Goal: Information Seeking & Learning: Find specific fact

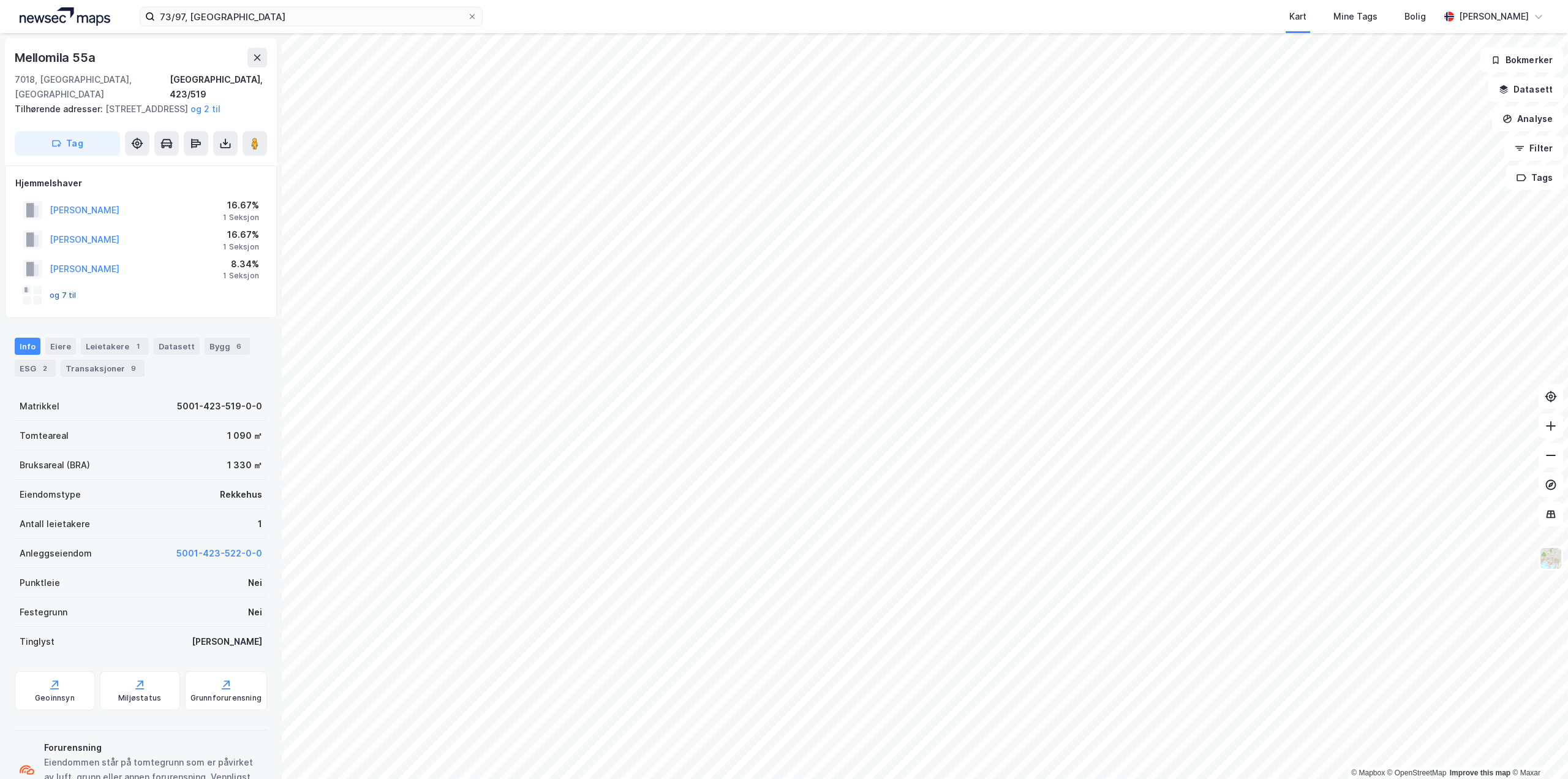
click at [0, 0] on button "og 7 til" at bounding box center [0, 0] width 0 height 0
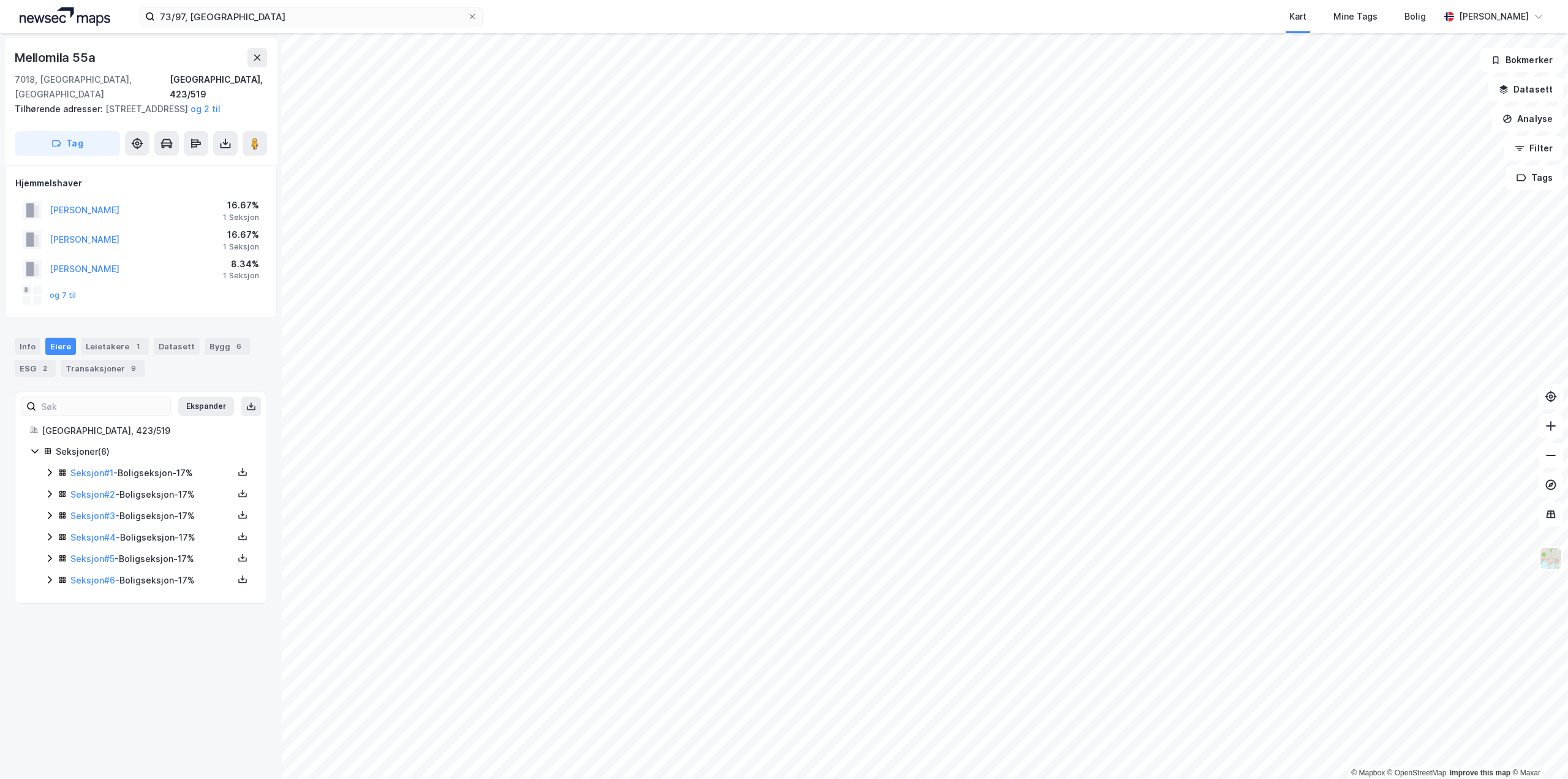
click at [46, 474] on icon at bounding box center [50, 473] width 10 height 10
click at [51, 559] on icon at bounding box center [50, 556] width 10 height 10
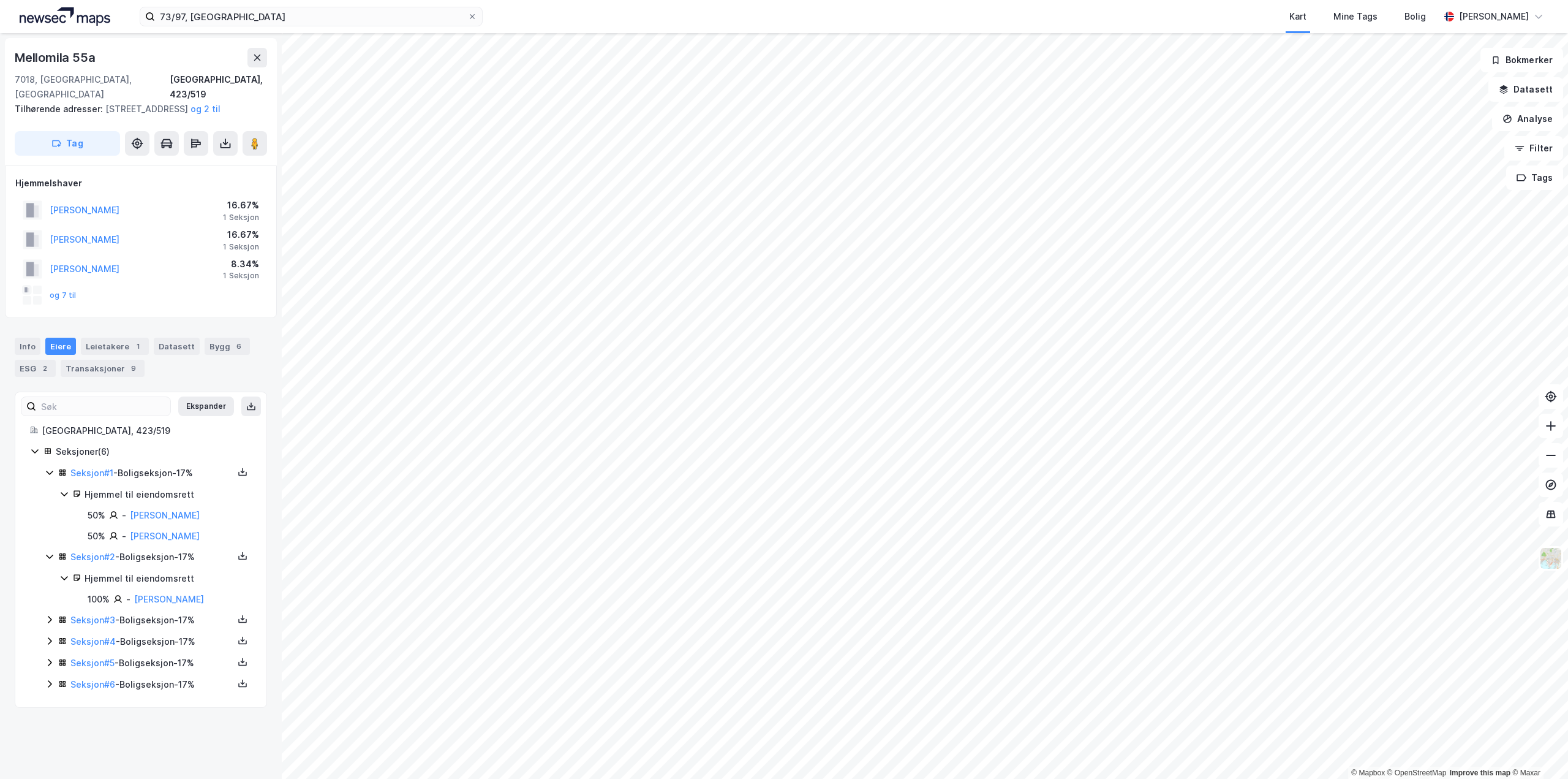
click at [46, 617] on icon at bounding box center [50, 620] width 10 height 10
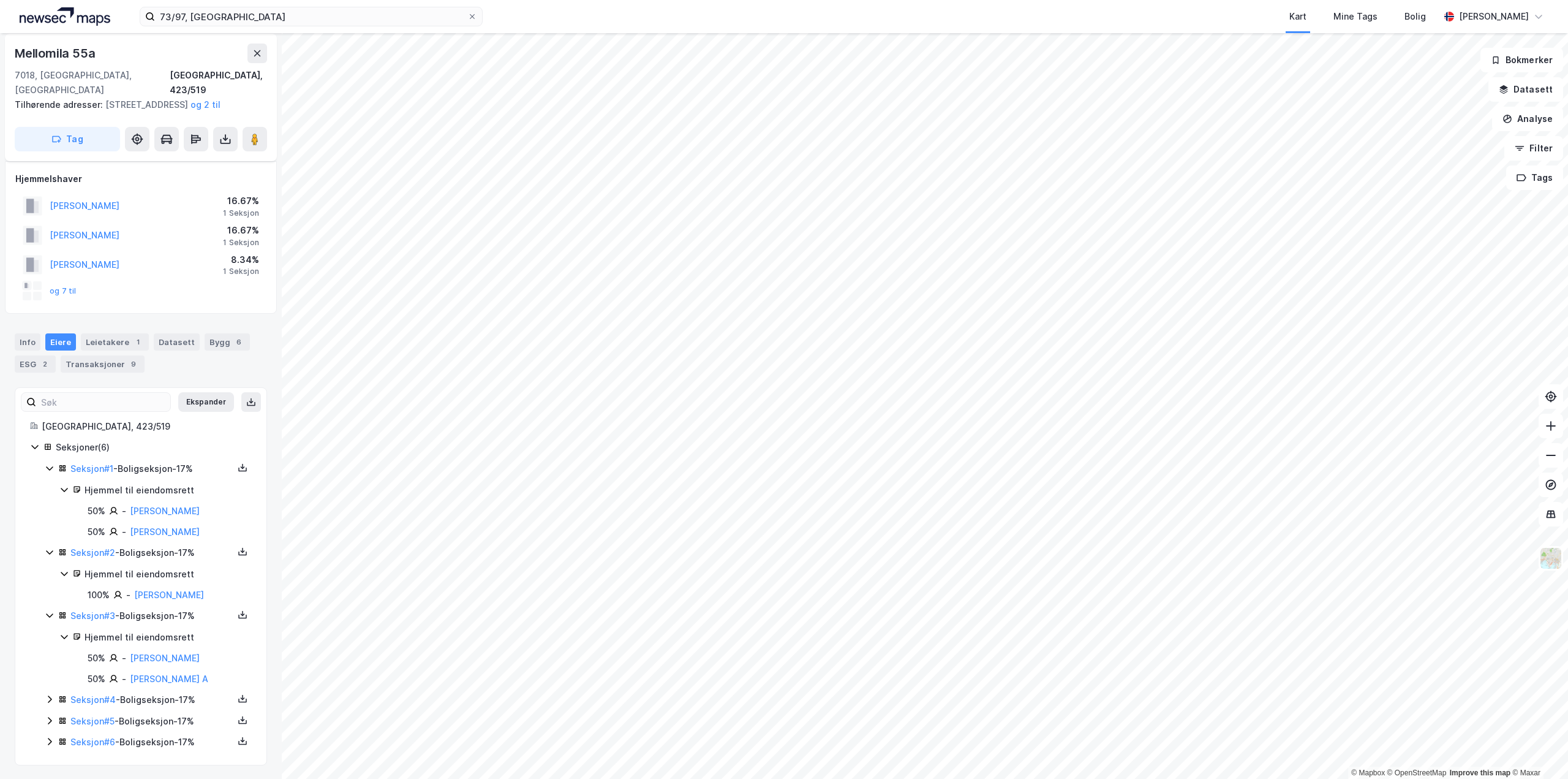
scroll to position [6, 0]
click at [50, 699] on icon at bounding box center [50, 698] width 10 height 10
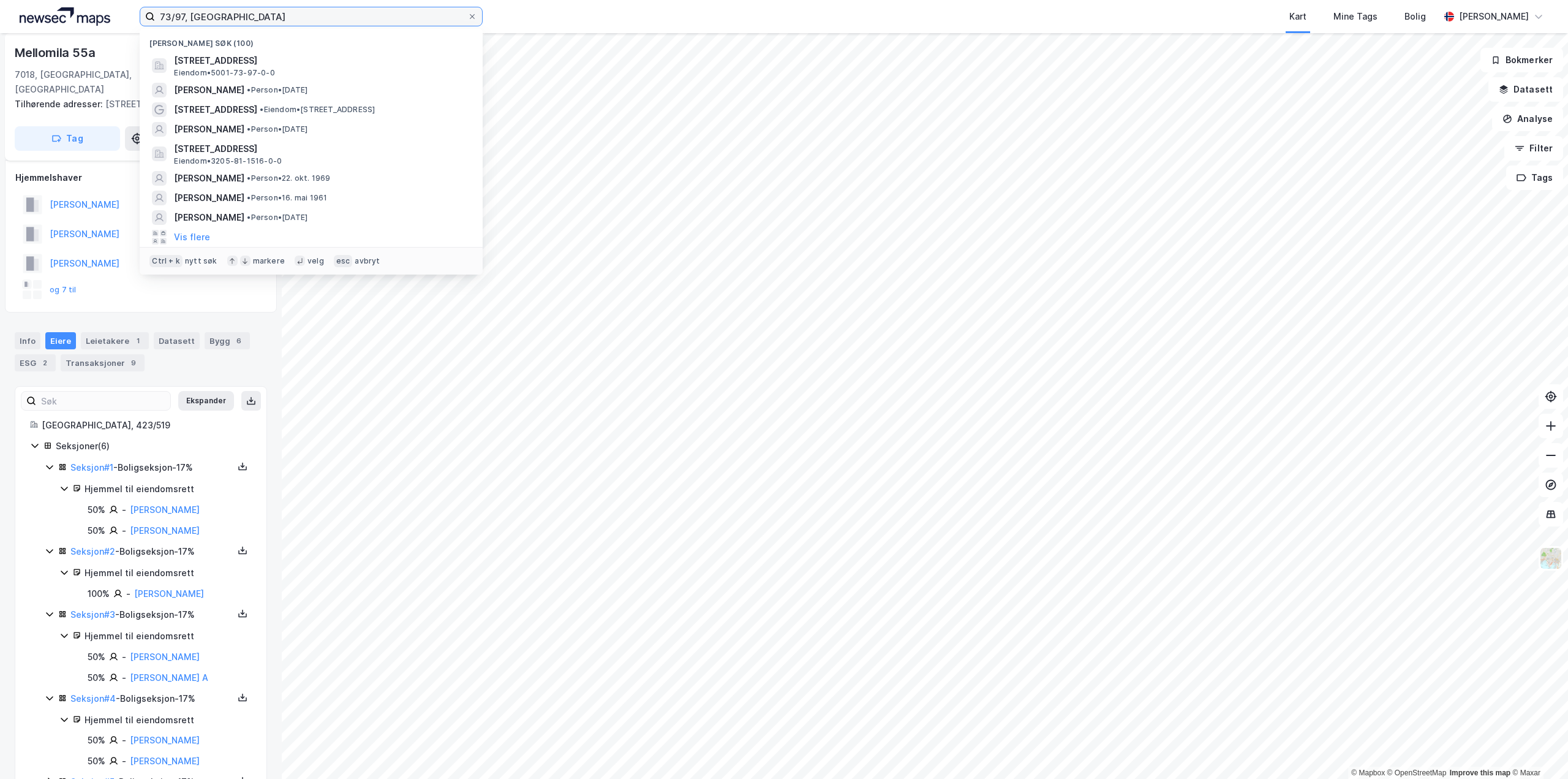
drag, startPoint x: 227, startPoint y: 12, endPoint x: 73, endPoint y: 7, distance: 154.1
click at [73, 7] on div "73/97, trondheim Nylige søk (100) [STREET_ADDRESS], [GEOGRAPHIC_DATA] • 5001-73…" at bounding box center [784, 16] width 1568 height 33
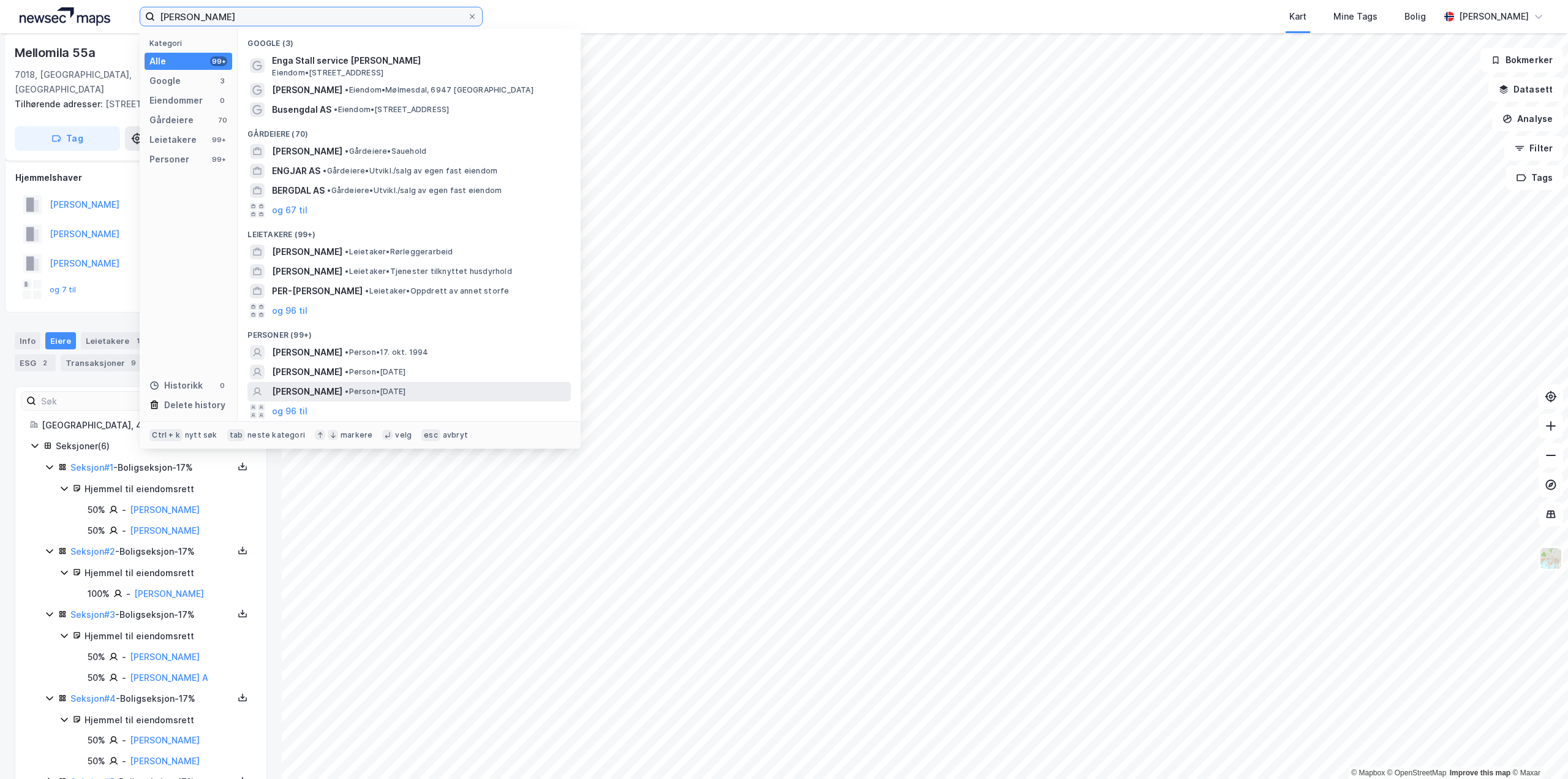
type input "[PERSON_NAME]"
click at [406, 393] on span "• Person • [DATE]" at bounding box center [375, 392] width 60 height 10
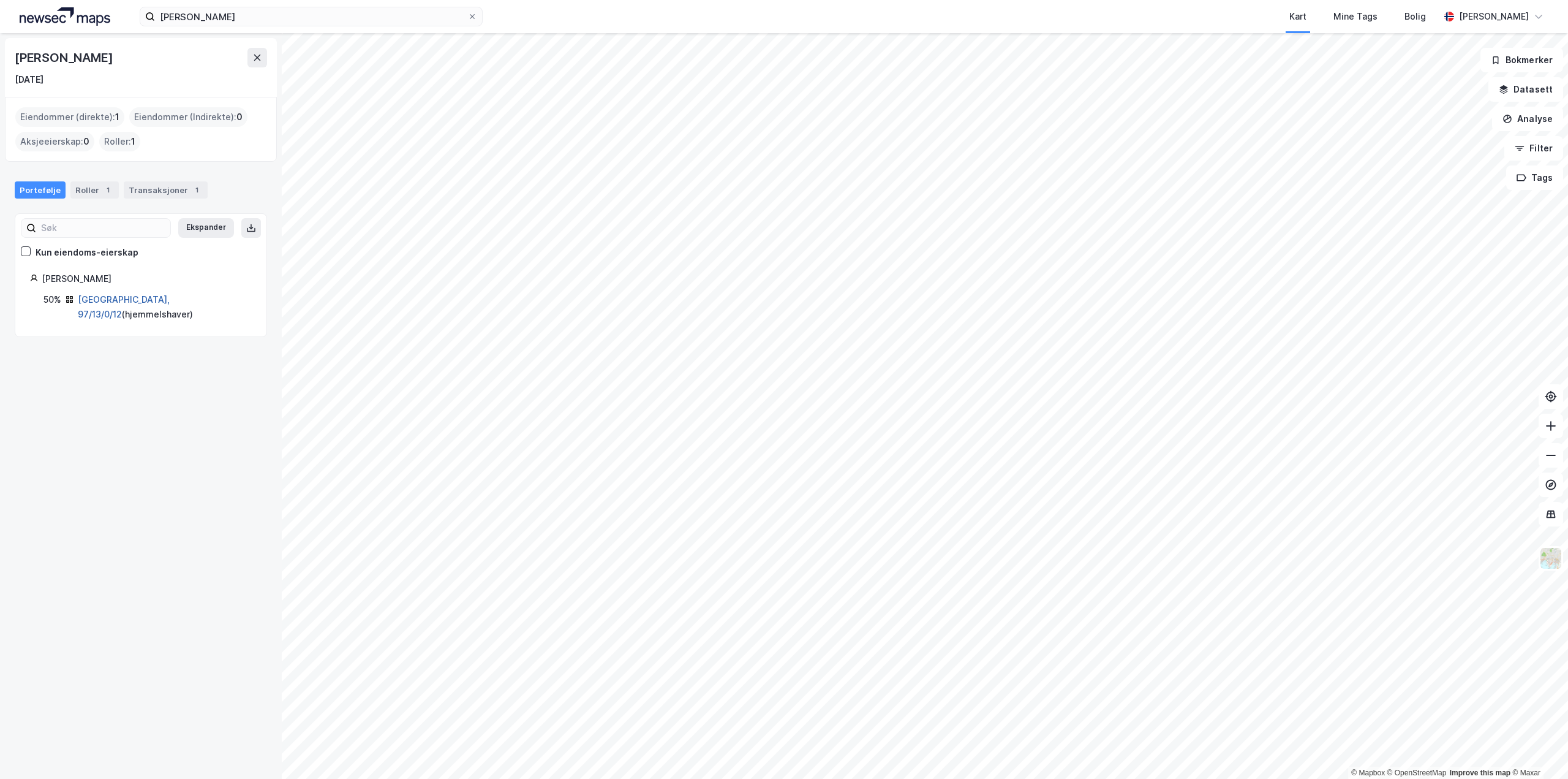
click at [112, 297] on link "[GEOGRAPHIC_DATA], 97/13/0/12" at bounding box center [123, 306] width 92 height 25
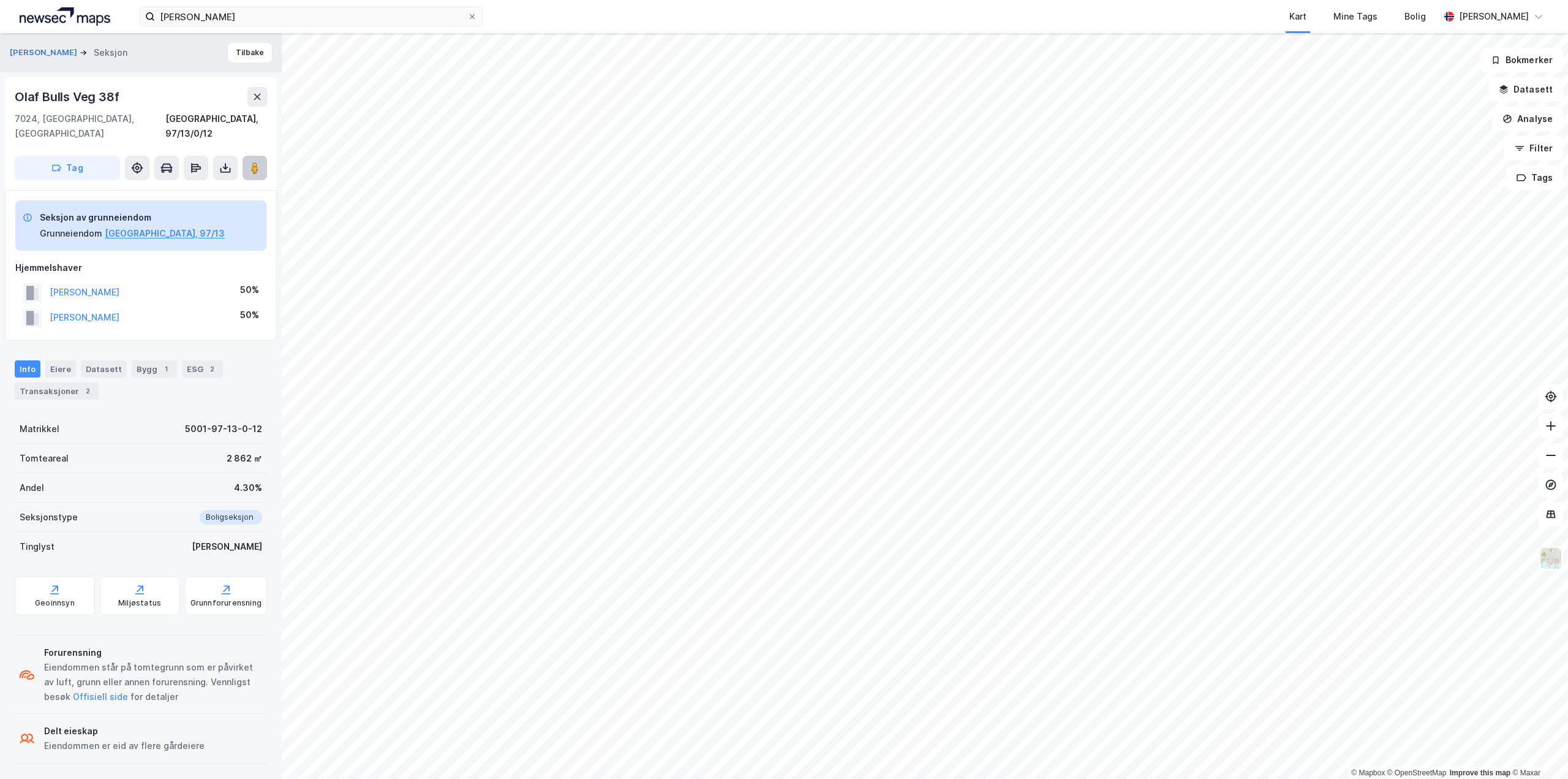
click at [256, 162] on image at bounding box center [255, 167] width 7 height 12
